Goal: Browse casually: Explore the website without a specific task or goal

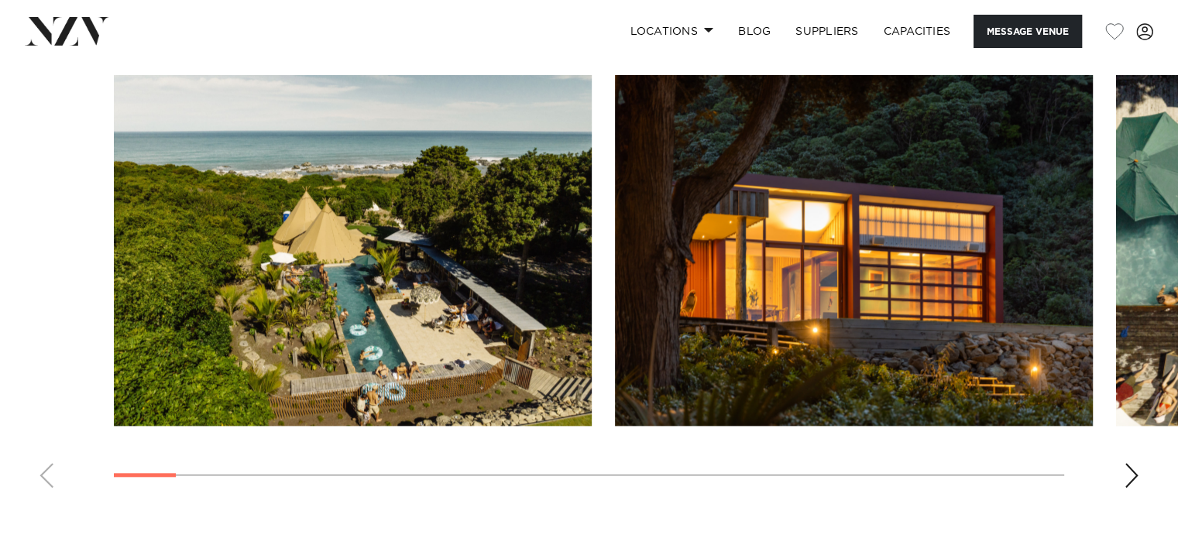
scroll to position [1395, 0]
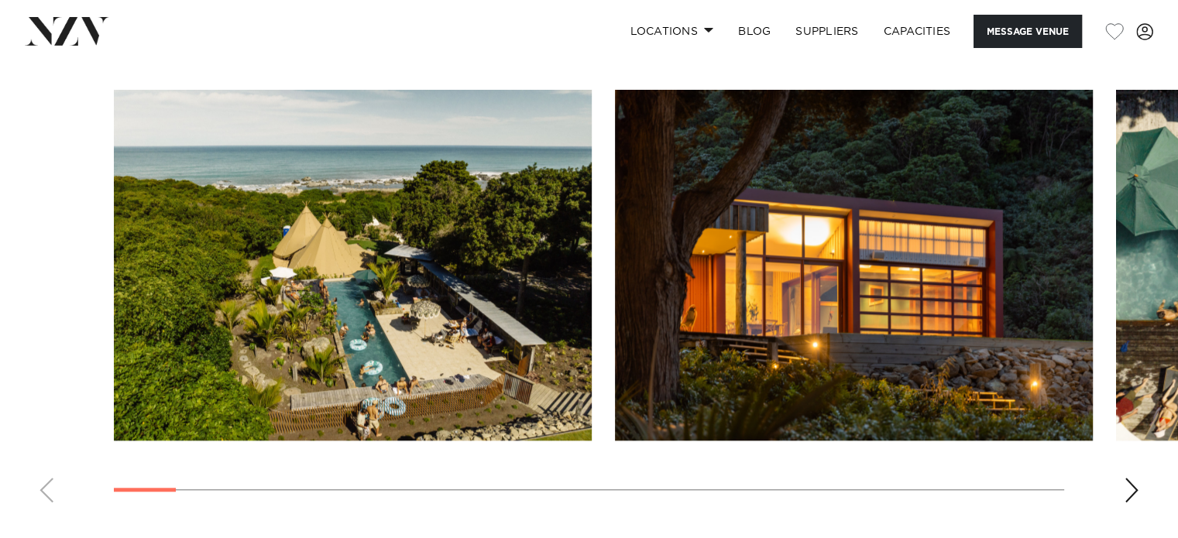
click at [1134, 489] on div "Next slide" at bounding box center [1131, 490] width 15 height 25
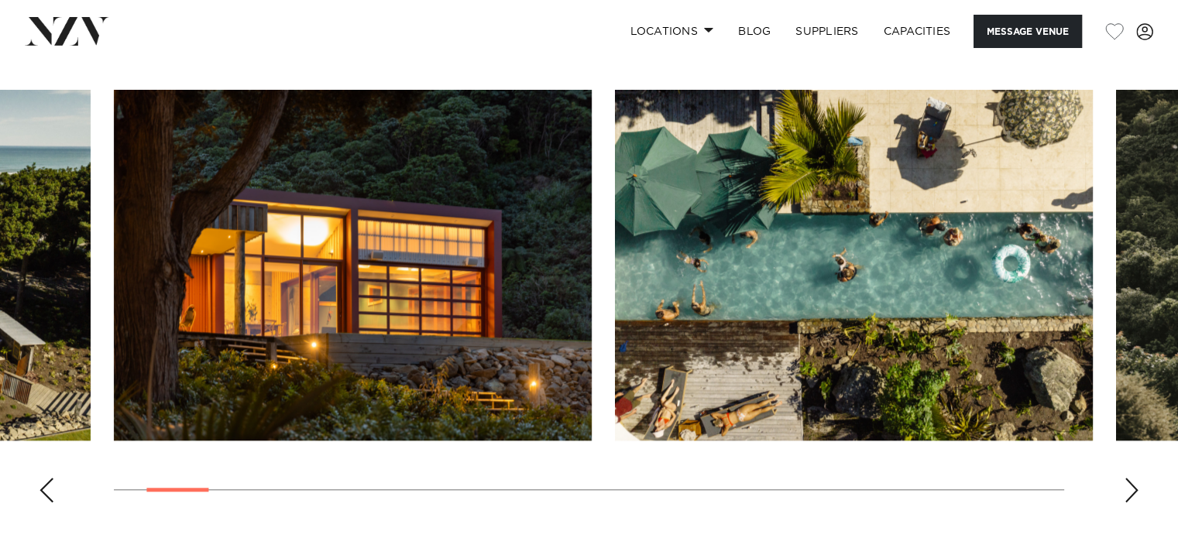
click at [1134, 489] on div "Next slide" at bounding box center [1131, 490] width 15 height 25
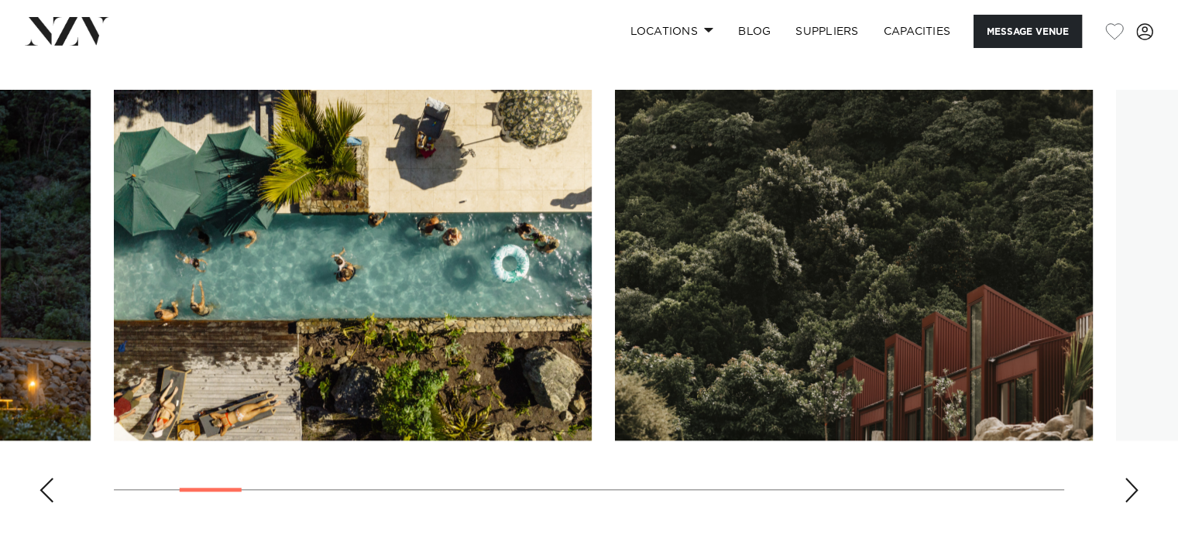
click at [1134, 489] on div "Next slide" at bounding box center [1131, 490] width 15 height 25
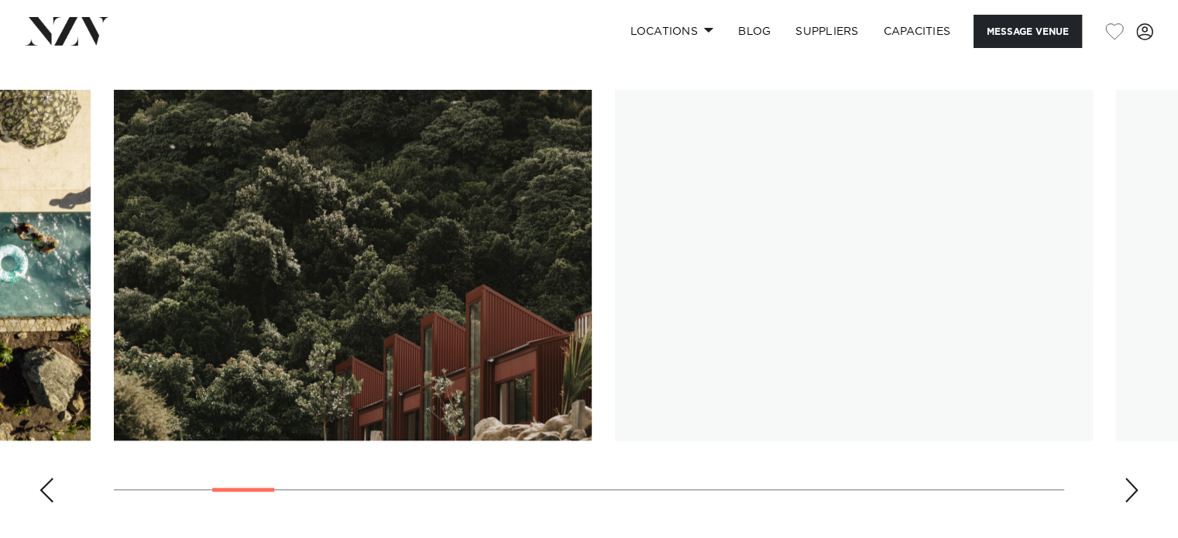
click at [1134, 489] on div "Next slide" at bounding box center [1131, 490] width 15 height 25
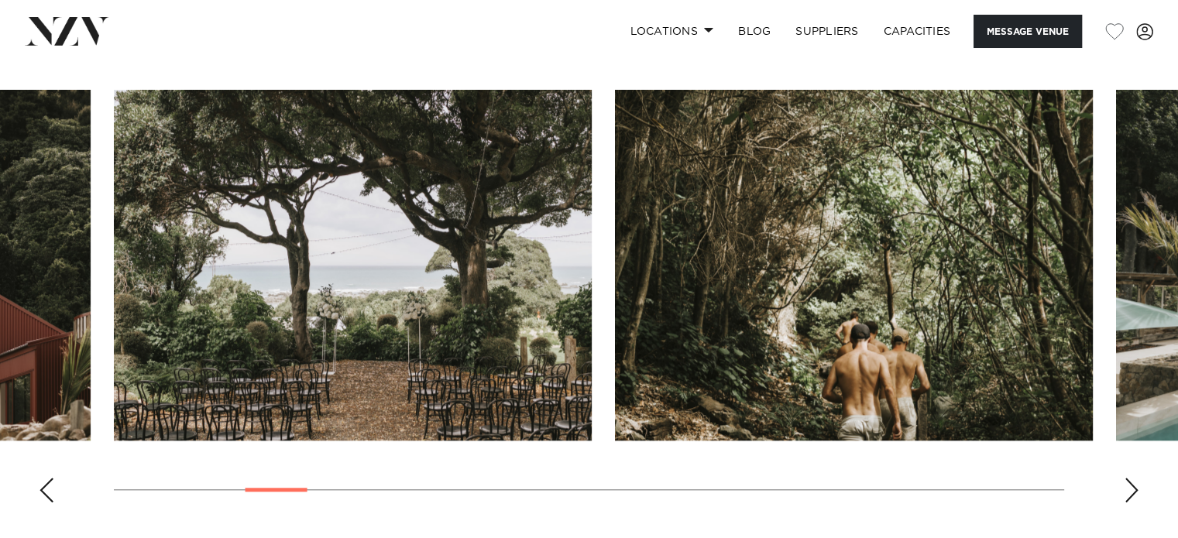
click at [1134, 489] on div "Next slide" at bounding box center [1131, 490] width 15 height 25
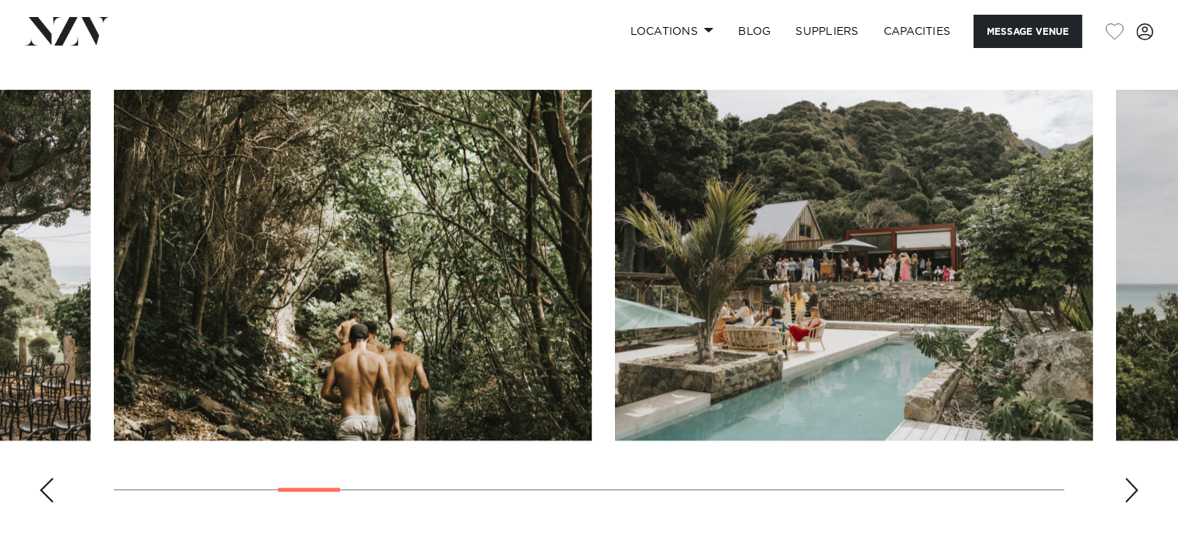
click at [1134, 489] on div "Next slide" at bounding box center [1131, 490] width 15 height 25
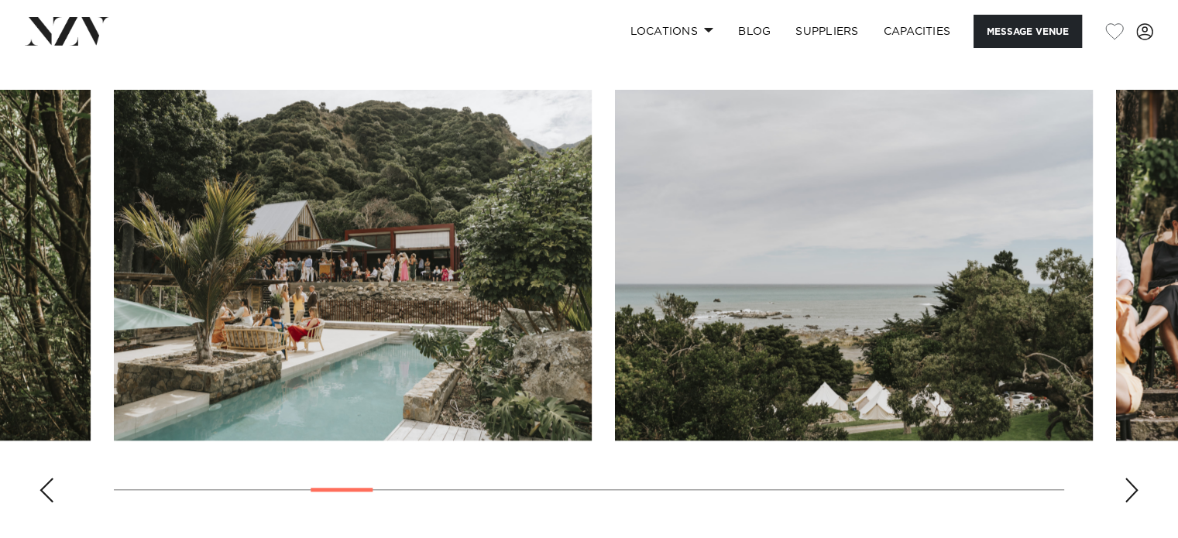
click at [1134, 489] on div "Next slide" at bounding box center [1131, 490] width 15 height 25
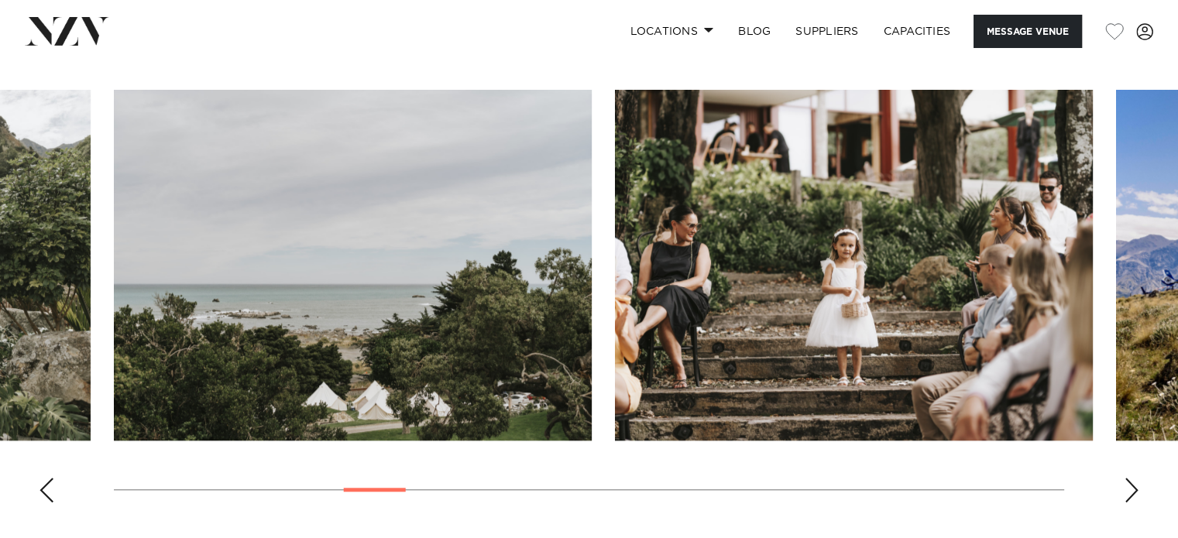
click at [1134, 489] on div "Next slide" at bounding box center [1131, 490] width 15 height 25
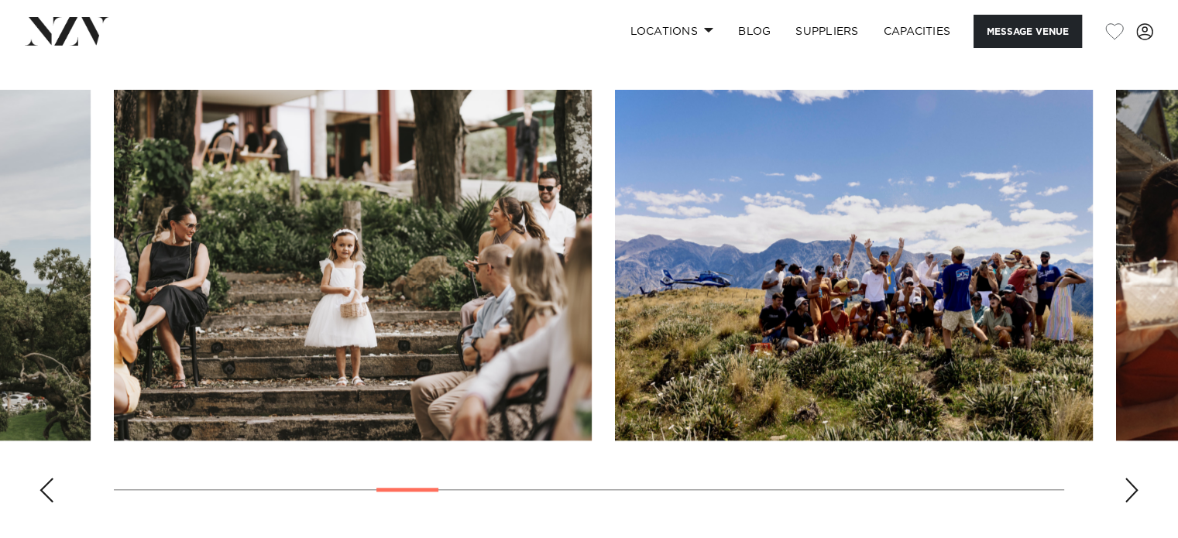
click at [1134, 489] on div "Next slide" at bounding box center [1131, 490] width 15 height 25
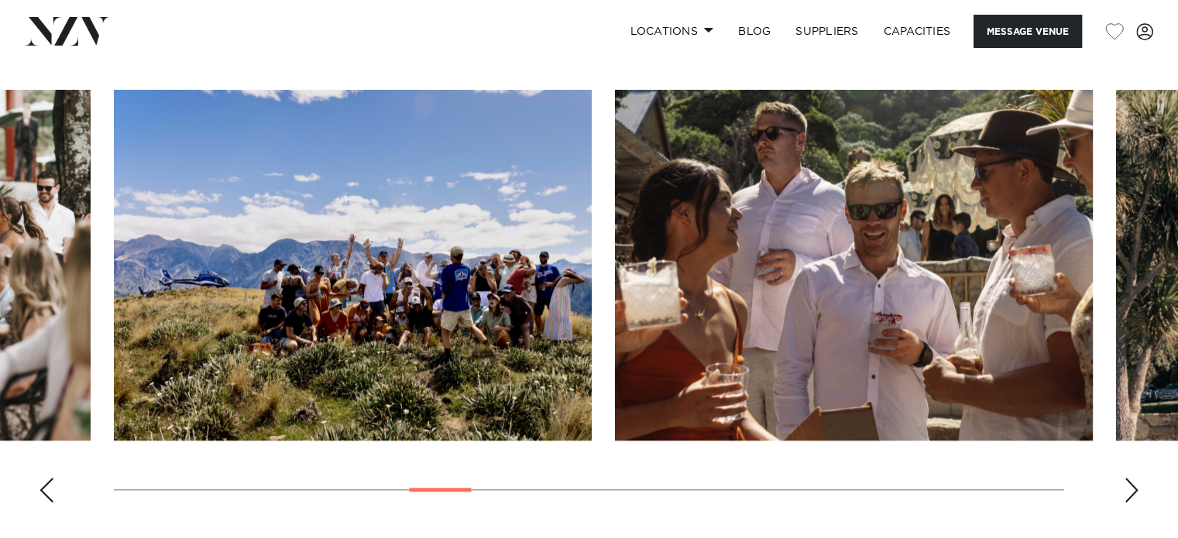
click at [1134, 493] on div "Next slide" at bounding box center [1131, 490] width 15 height 25
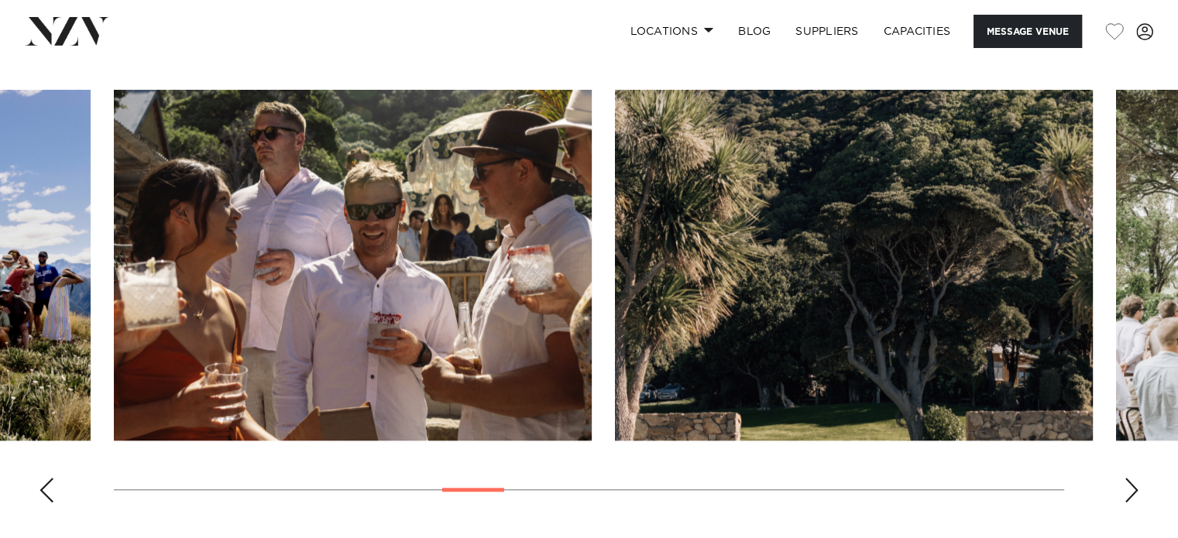
click at [1134, 493] on div "Next slide" at bounding box center [1131, 490] width 15 height 25
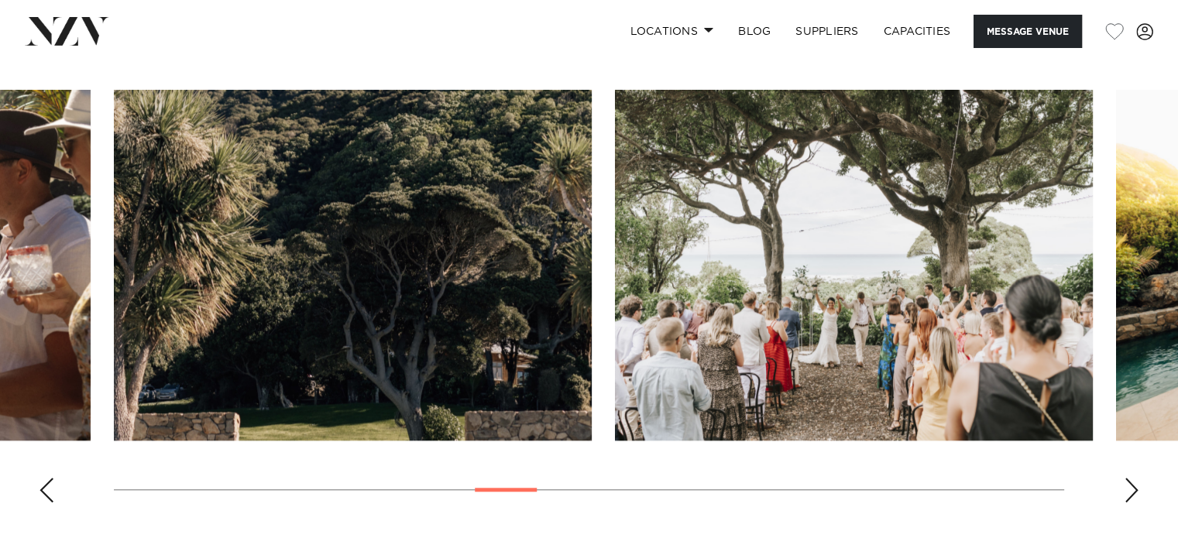
click at [1134, 493] on div "Next slide" at bounding box center [1131, 490] width 15 height 25
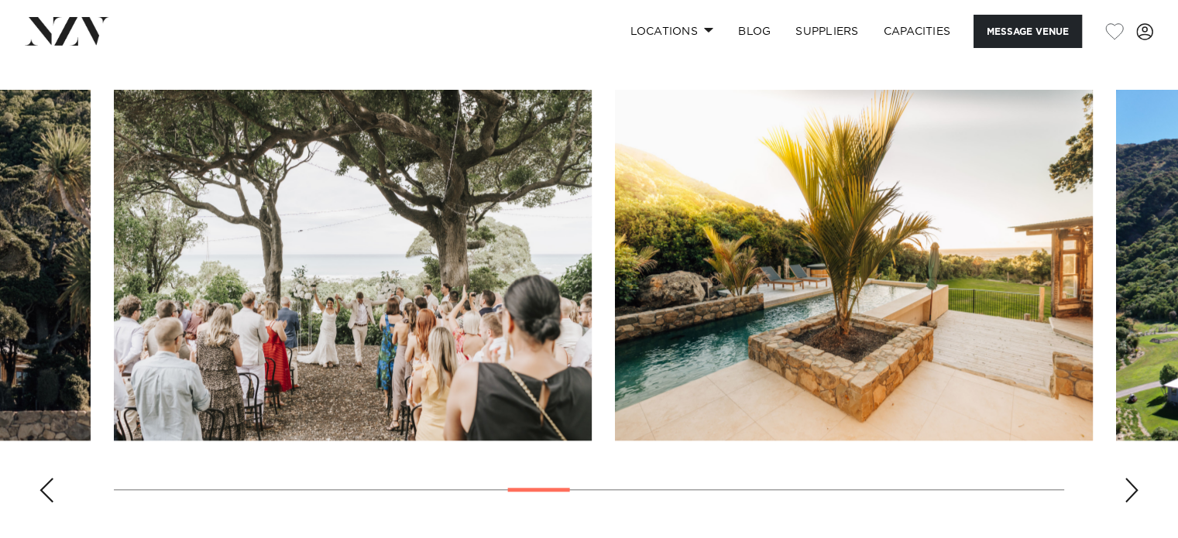
click at [1134, 493] on div "Next slide" at bounding box center [1131, 490] width 15 height 25
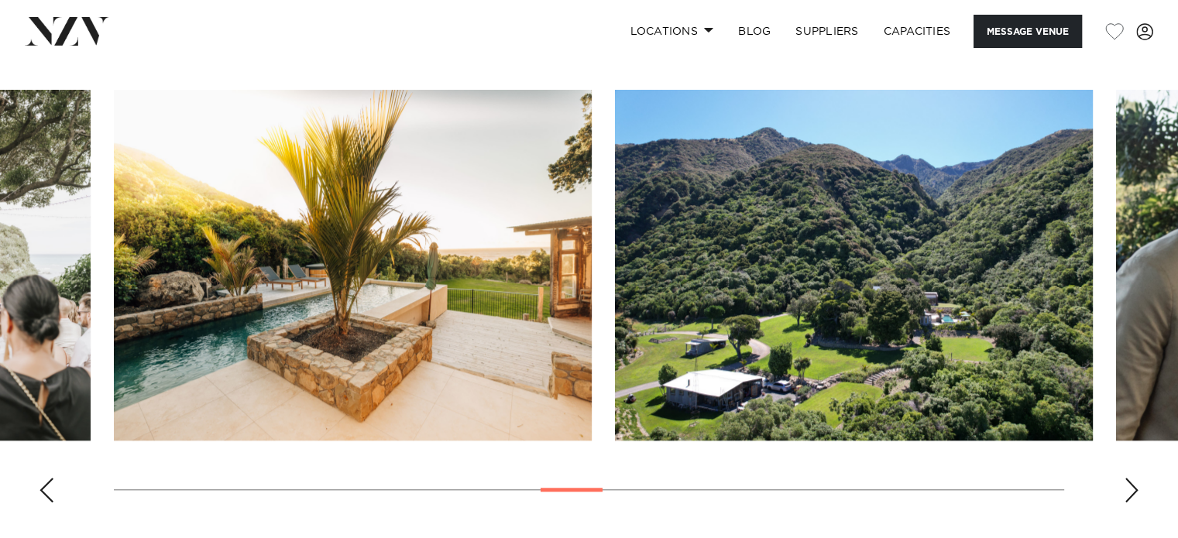
click at [1134, 493] on div "Next slide" at bounding box center [1131, 490] width 15 height 25
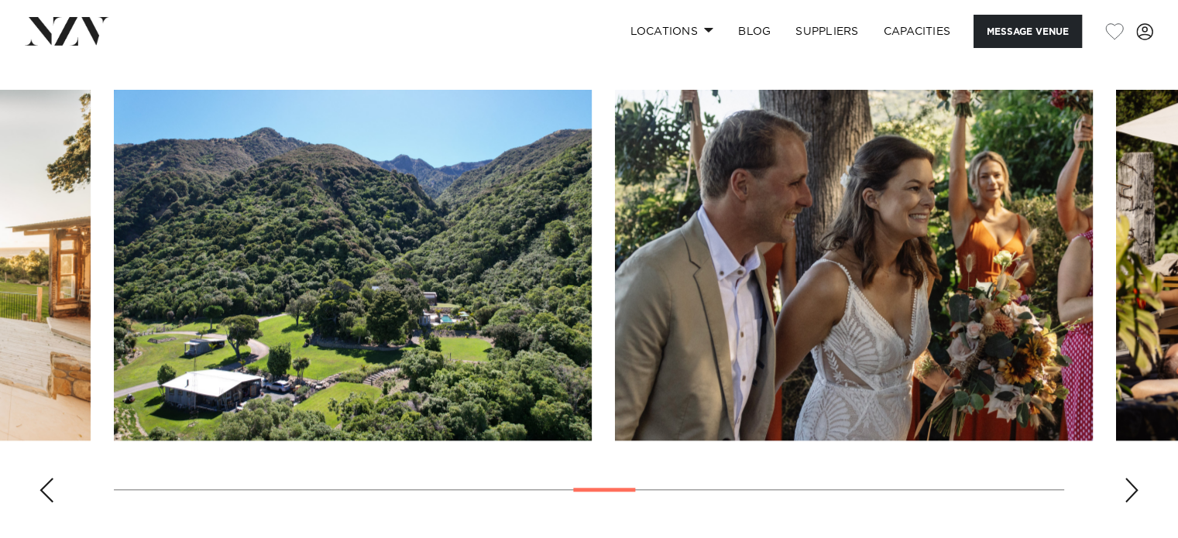
click at [1134, 493] on div "Next slide" at bounding box center [1131, 490] width 15 height 25
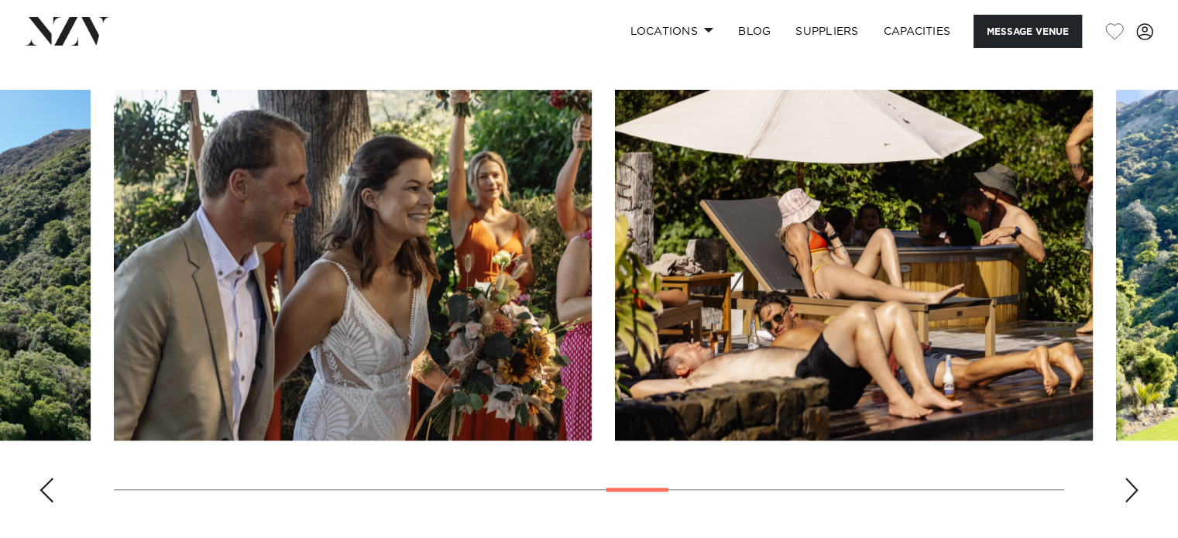
click at [1134, 493] on div "Next slide" at bounding box center [1131, 490] width 15 height 25
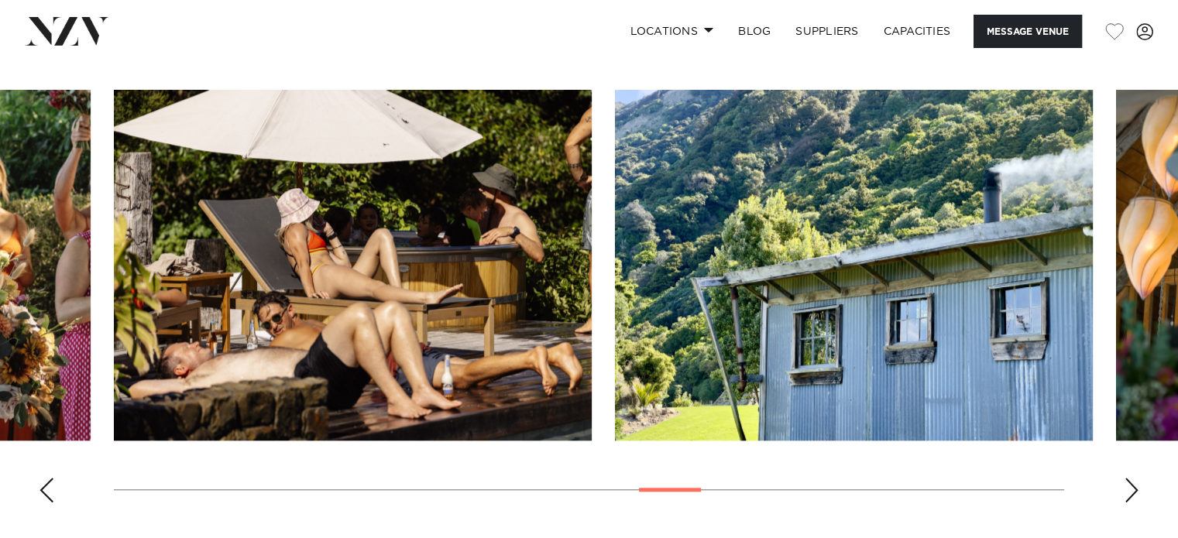
click at [1134, 493] on div "Next slide" at bounding box center [1131, 490] width 15 height 25
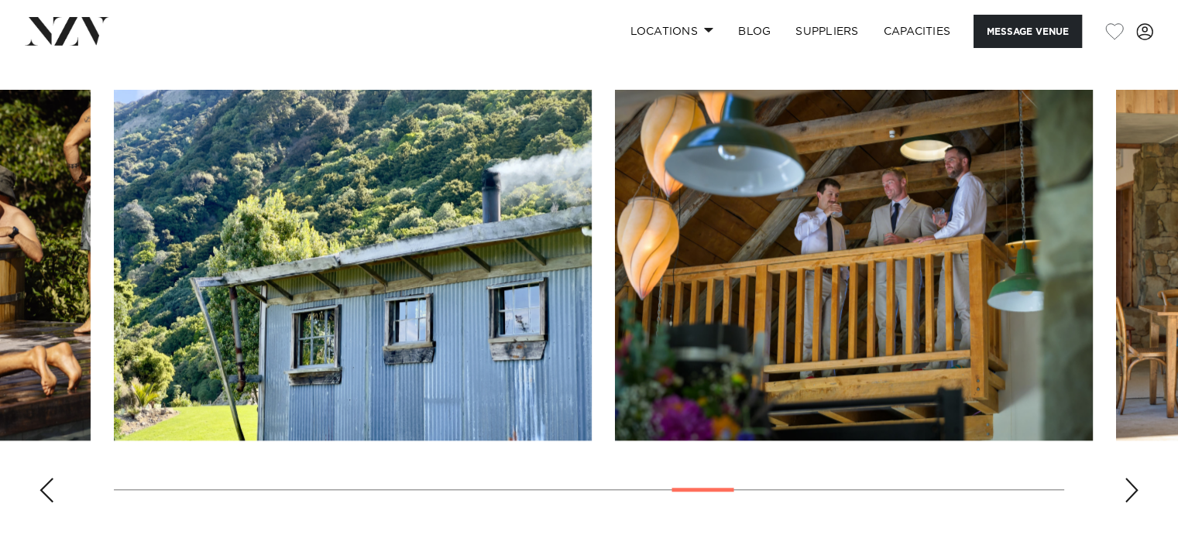
click at [1134, 493] on div "Next slide" at bounding box center [1131, 490] width 15 height 25
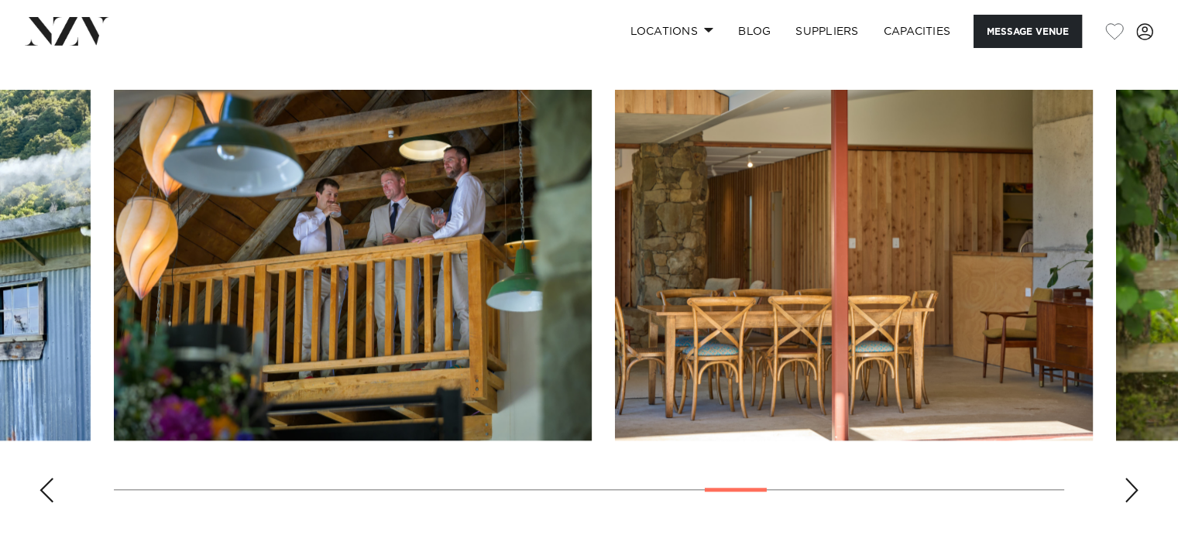
click at [1134, 493] on div "Next slide" at bounding box center [1131, 490] width 15 height 25
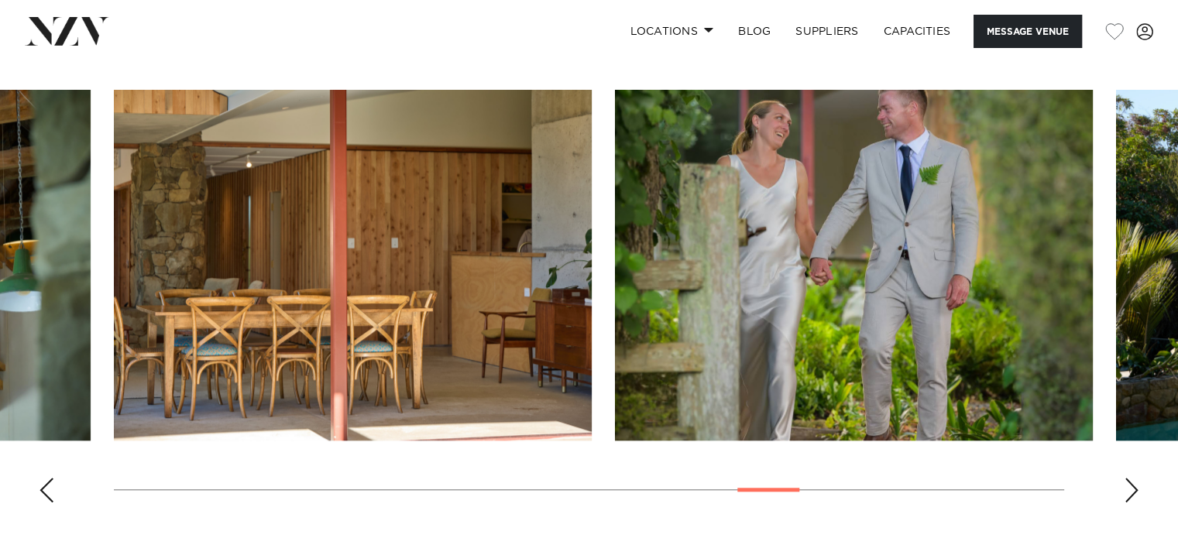
click at [1134, 493] on div "Next slide" at bounding box center [1131, 490] width 15 height 25
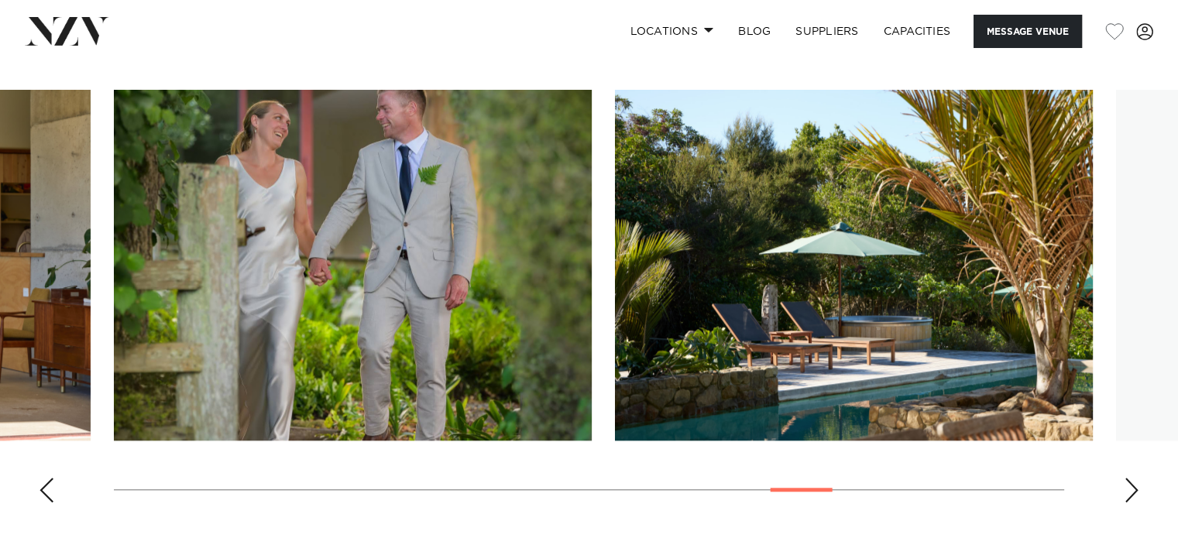
click at [1134, 493] on div "Next slide" at bounding box center [1131, 490] width 15 height 25
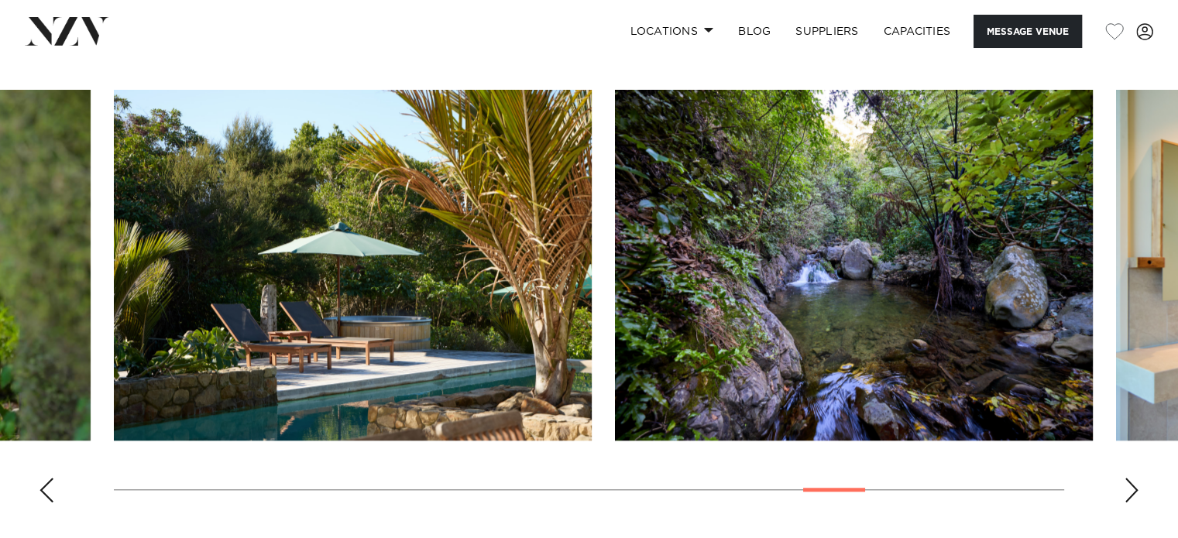
click at [1134, 493] on div "Next slide" at bounding box center [1131, 490] width 15 height 25
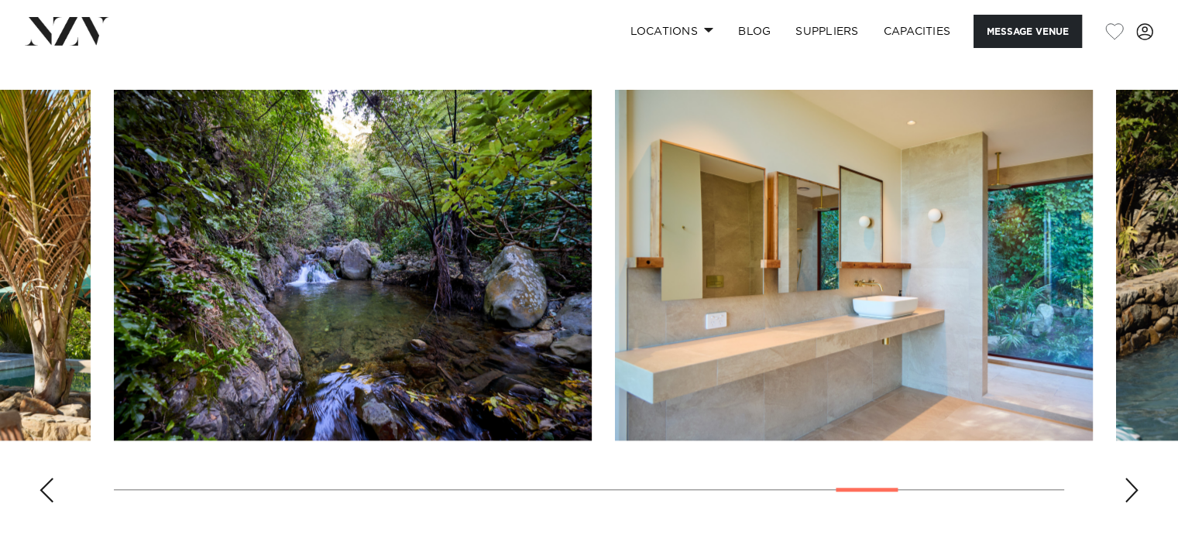
click at [1134, 493] on div "Next slide" at bounding box center [1131, 490] width 15 height 25
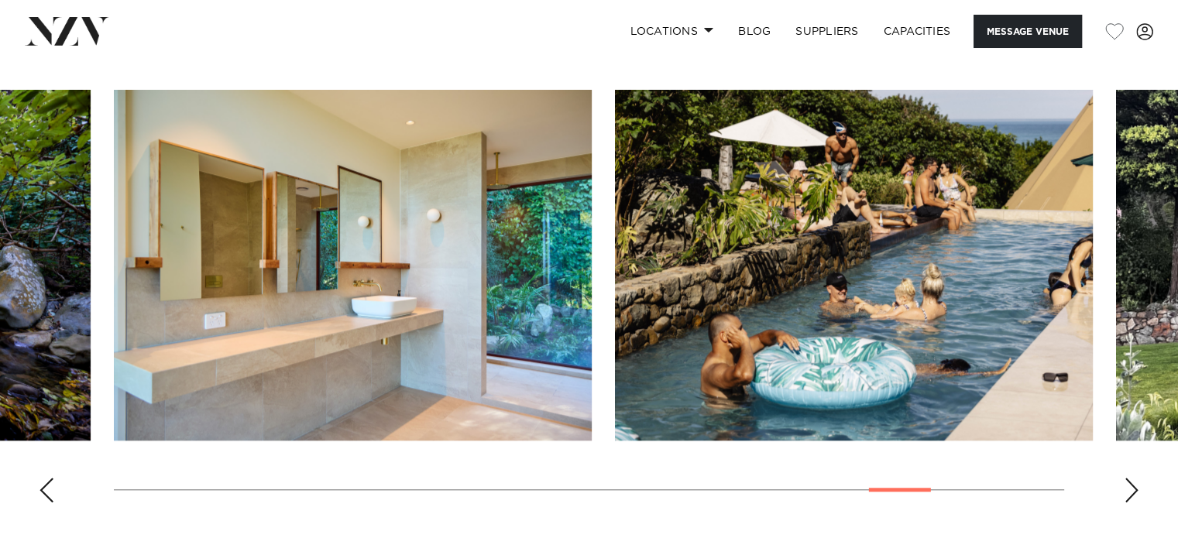
click at [1134, 493] on div "Next slide" at bounding box center [1131, 490] width 15 height 25
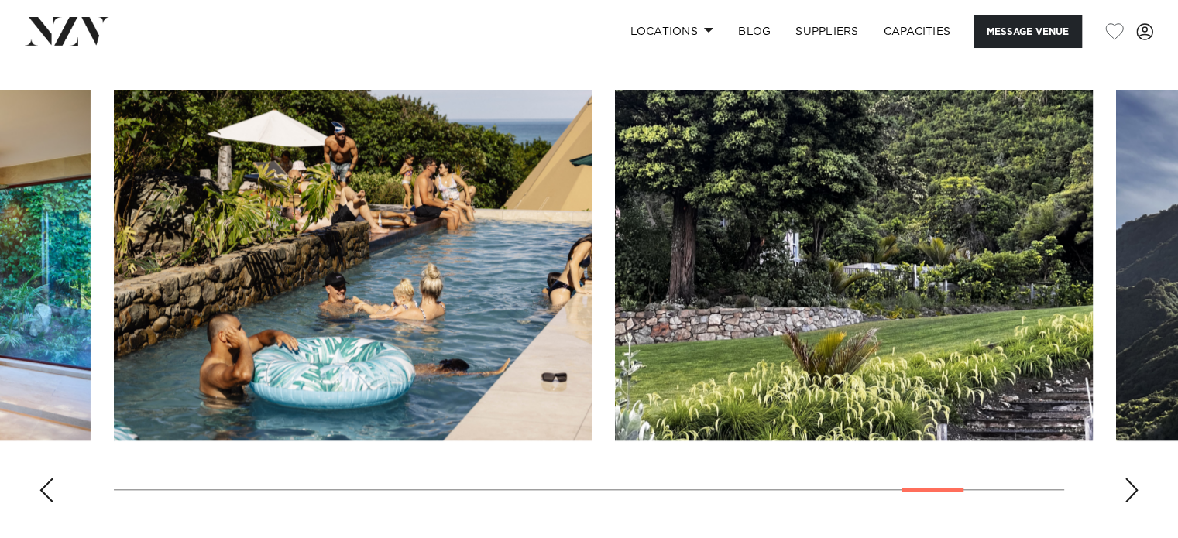
click at [1134, 493] on div "Next slide" at bounding box center [1131, 490] width 15 height 25
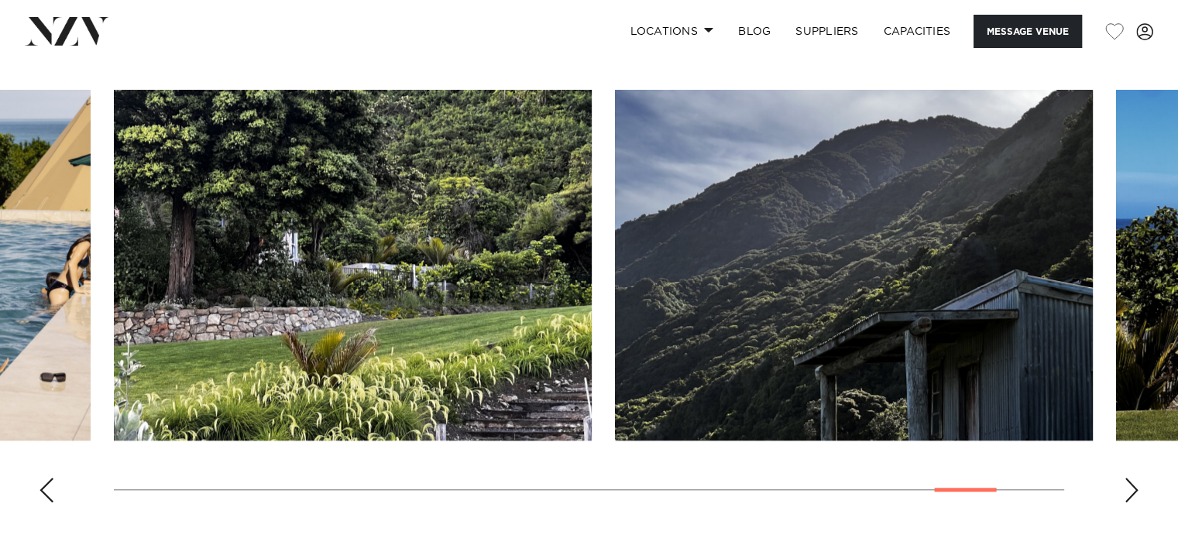
click at [1134, 493] on div "Next slide" at bounding box center [1131, 490] width 15 height 25
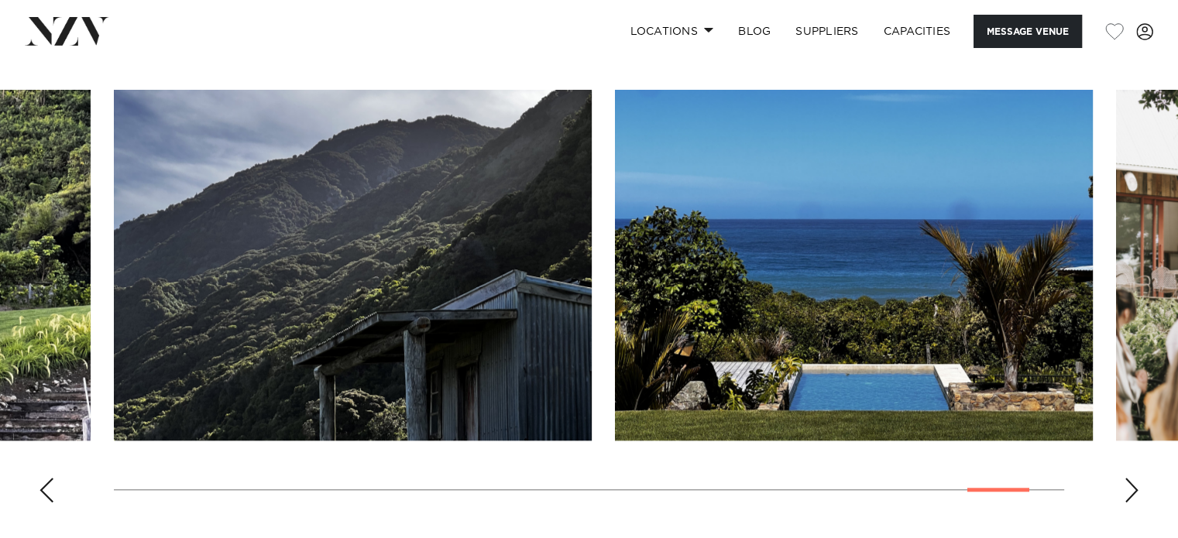
click at [1134, 493] on div "Next slide" at bounding box center [1131, 490] width 15 height 25
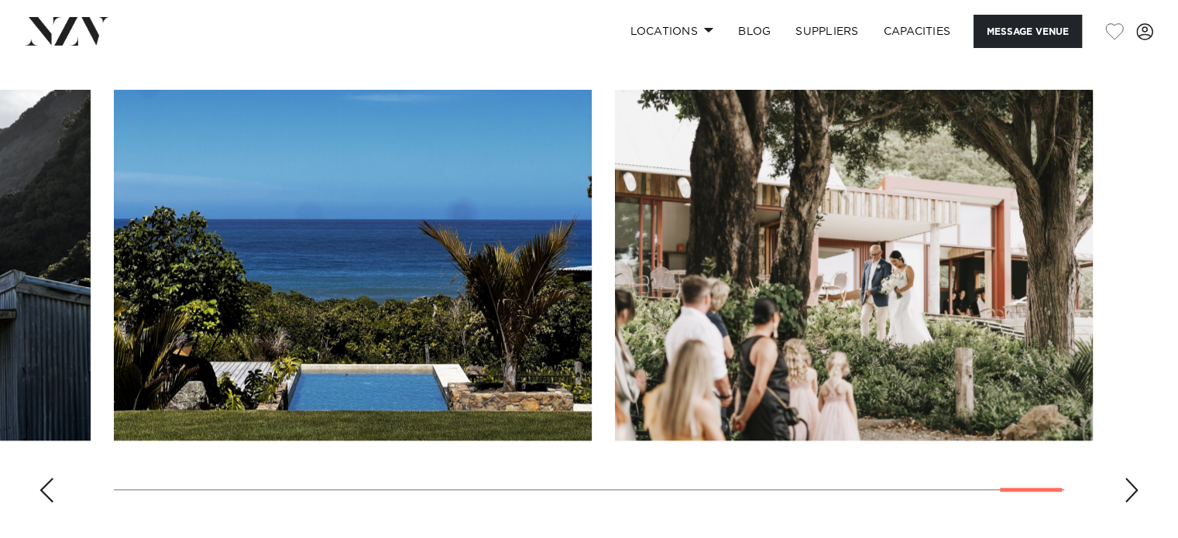
click at [1134, 493] on div "Next slide" at bounding box center [1131, 490] width 15 height 25
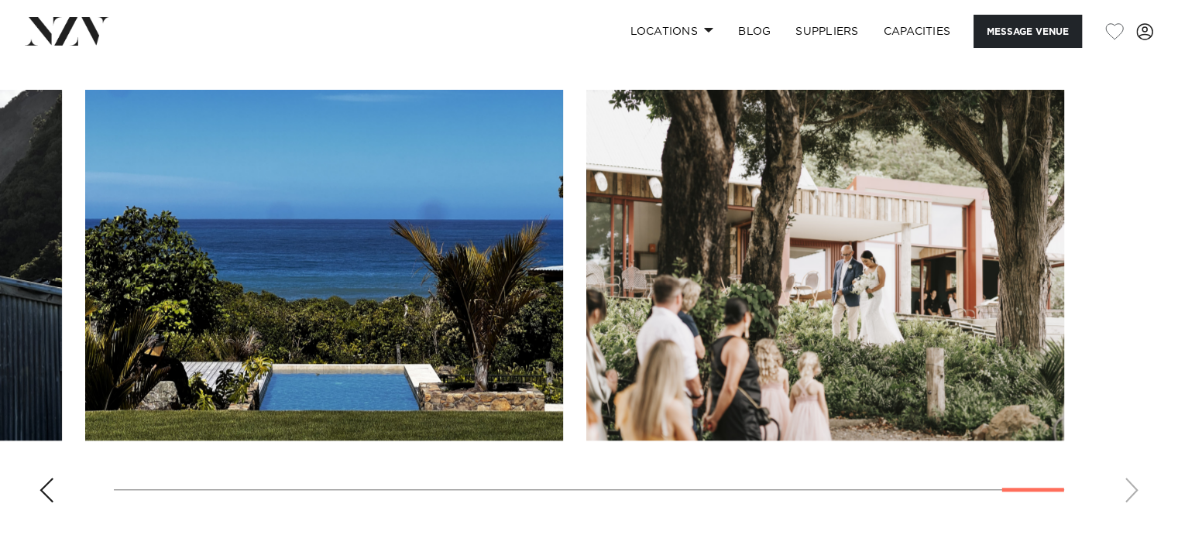
click at [1134, 493] on swiper-container at bounding box center [589, 302] width 1178 height 425
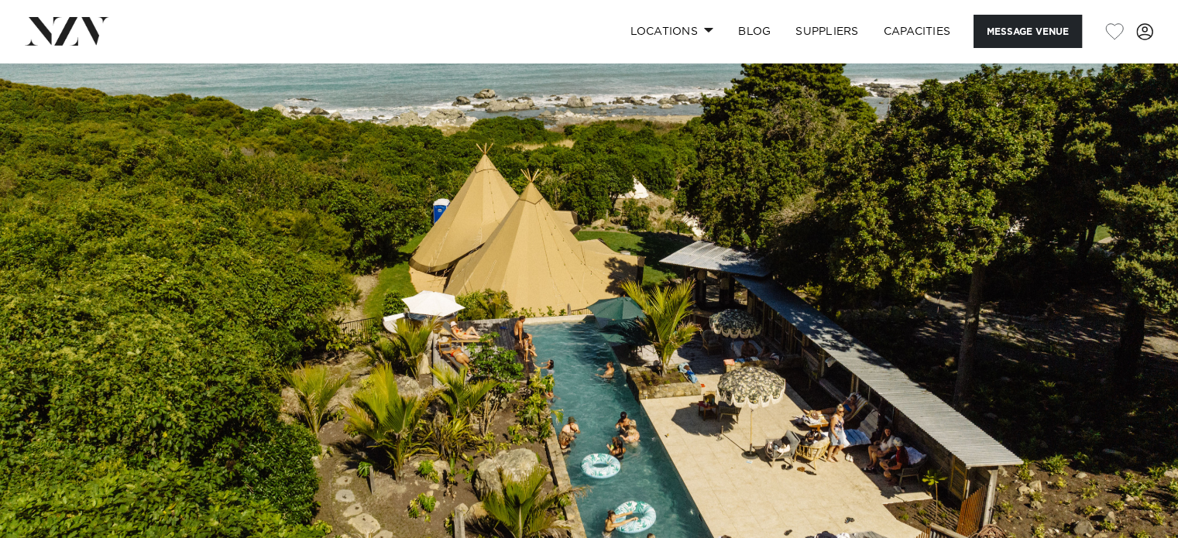
scroll to position [0, 0]
